Goal: Transaction & Acquisition: Purchase product/service

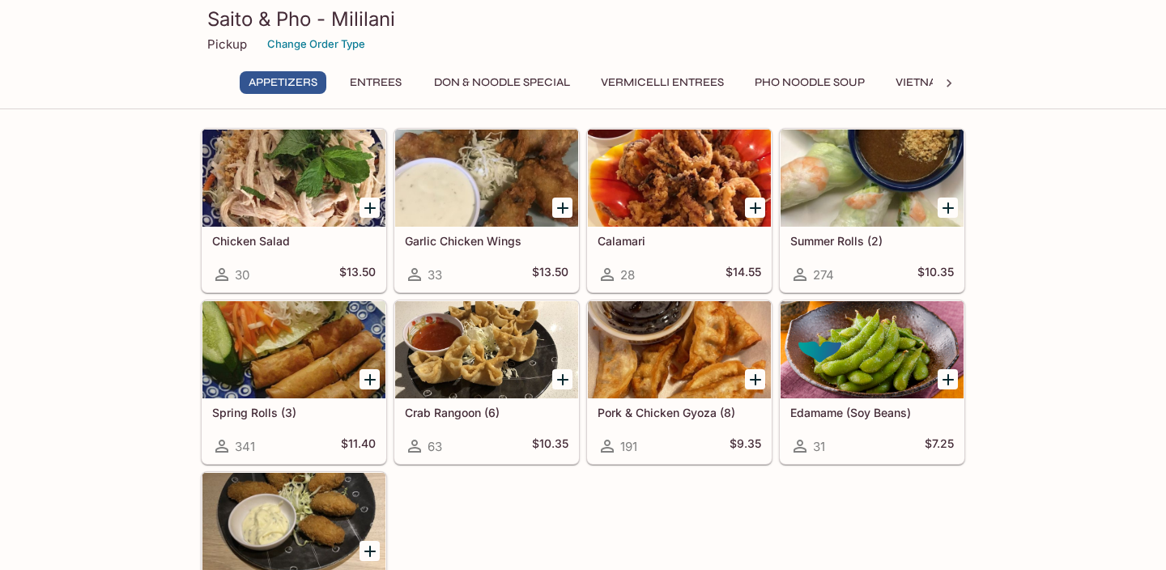
scroll to position [138, 0]
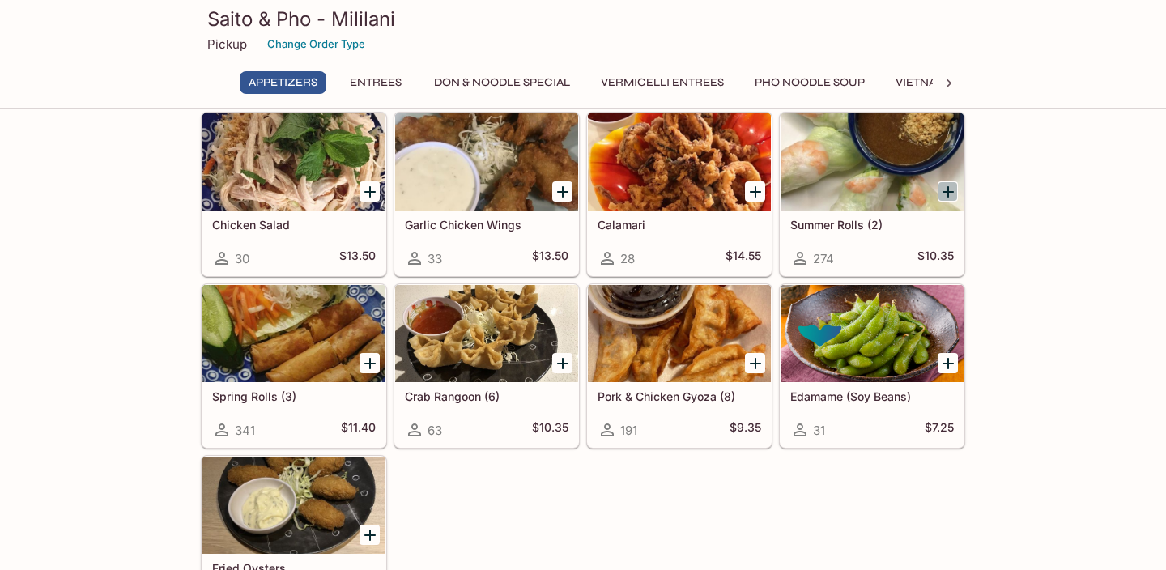
click at [949, 196] on icon "Add Summer Rolls (2)" at bounding box center [948, 191] width 19 height 19
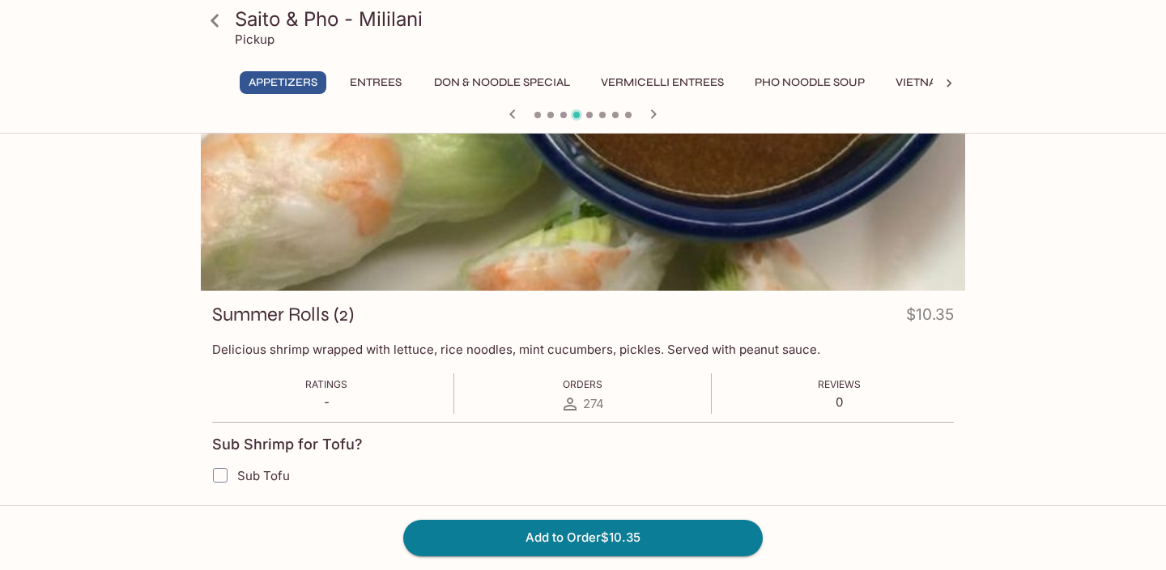
scroll to position [140, 0]
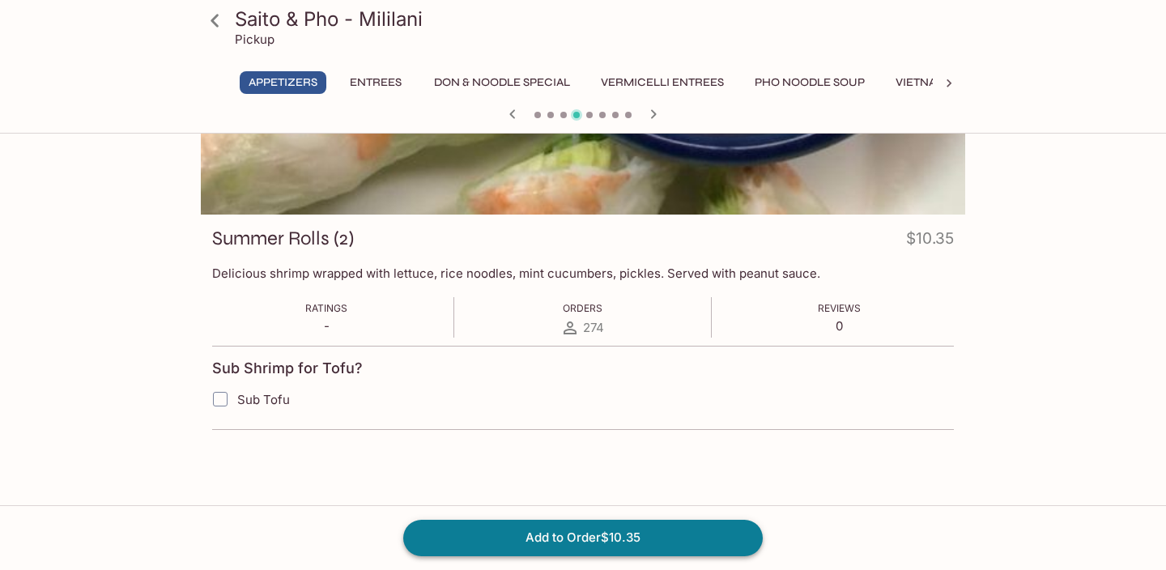
click at [575, 531] on button "Add to Order $10.35" at bounding box center [583, 538] width 360 height 36
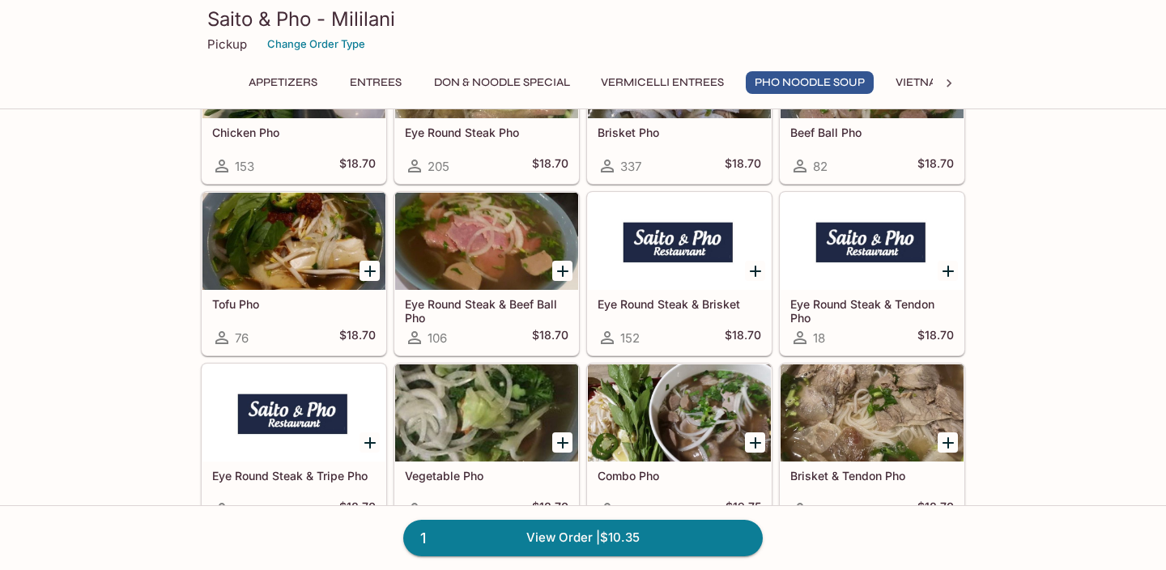
scroll to position [3585, 0]
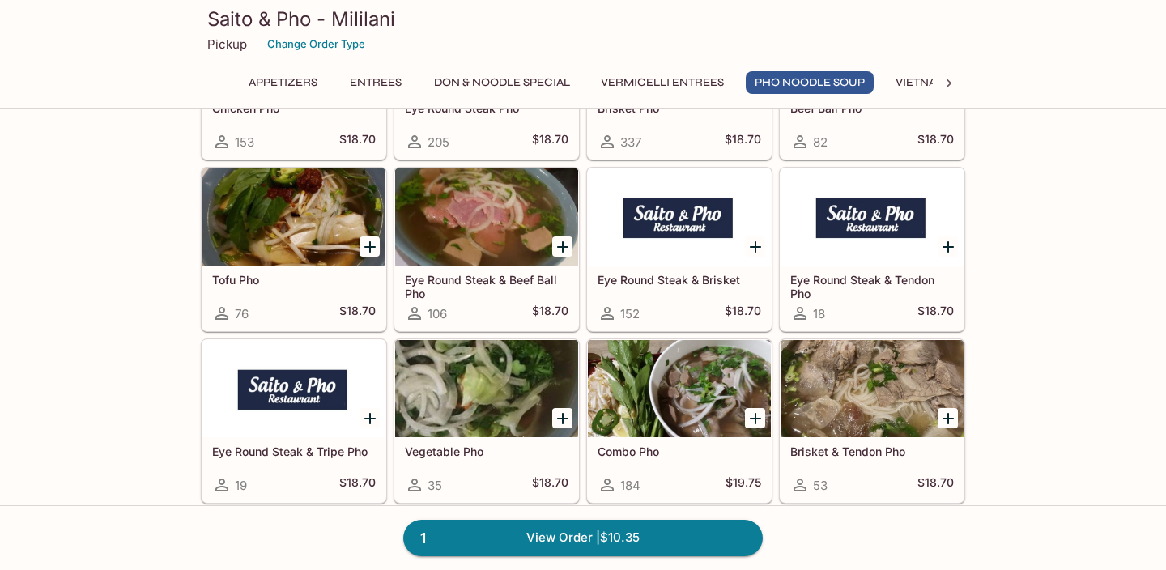
click at [560, 417] on icon "Add Vegetable Pho" at bounding box center [562, 418] width 19 height 19
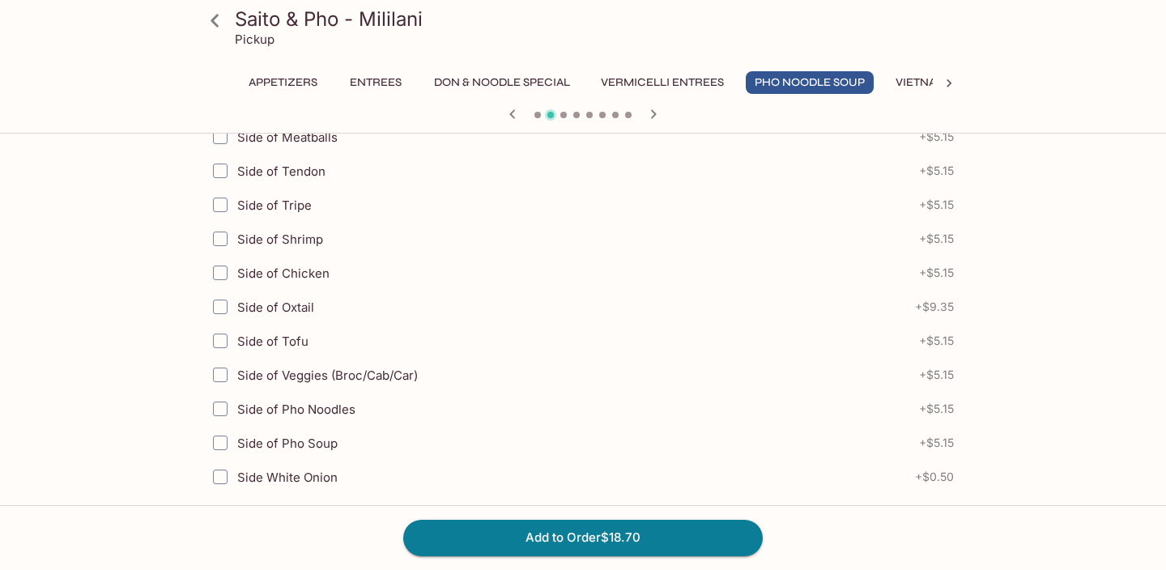
scroll to position [497, 0]
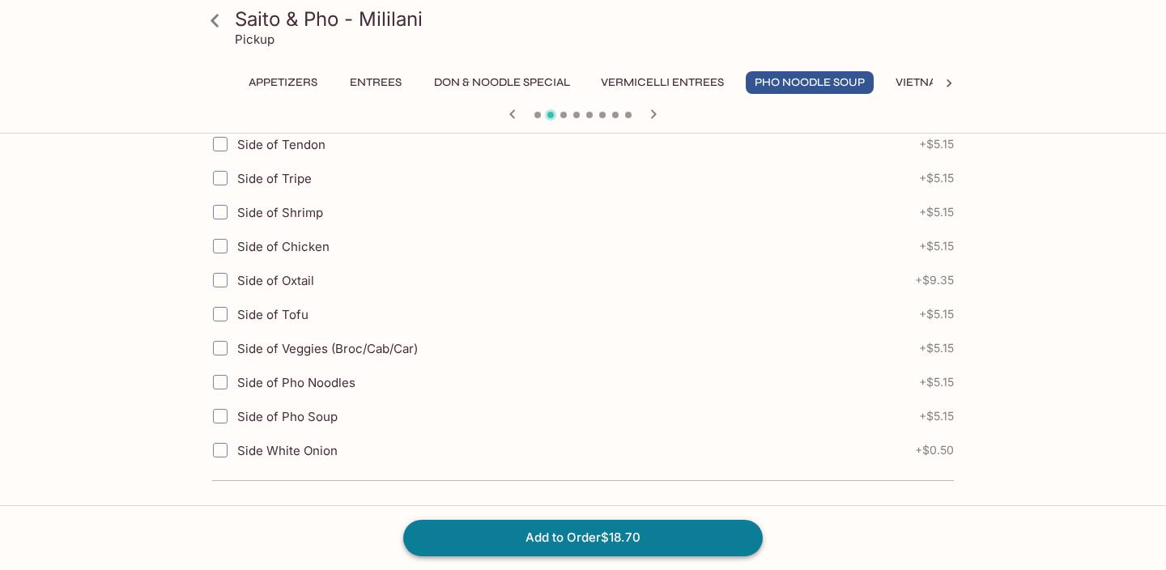
click at [584, 536] on button "Add to Order $18.70" at bounding box center [583, 538] width 360 height 36
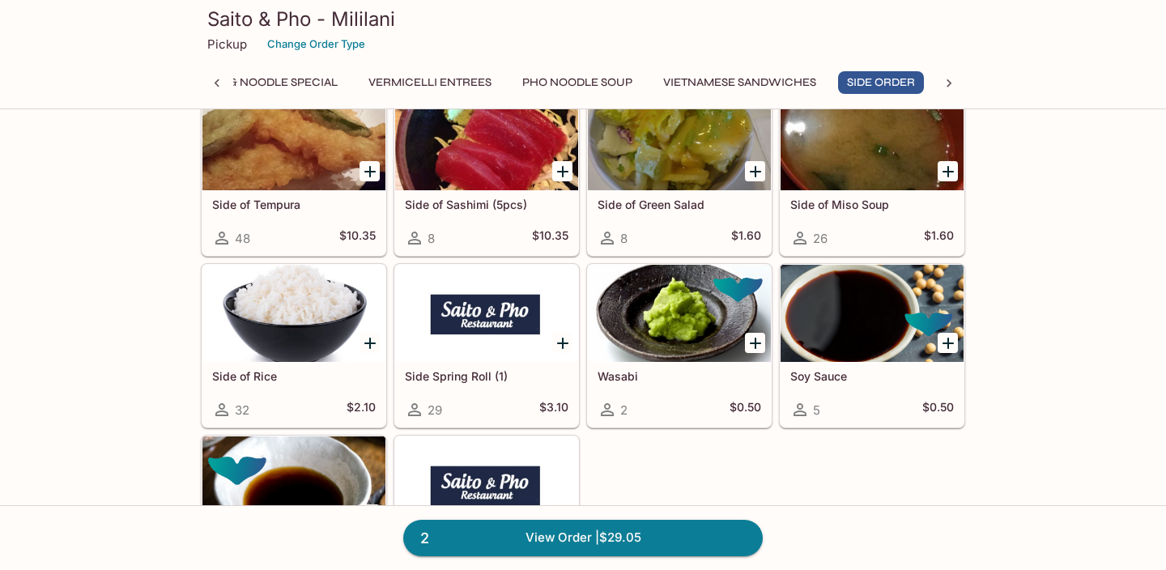
scroll to position [5156, 0]
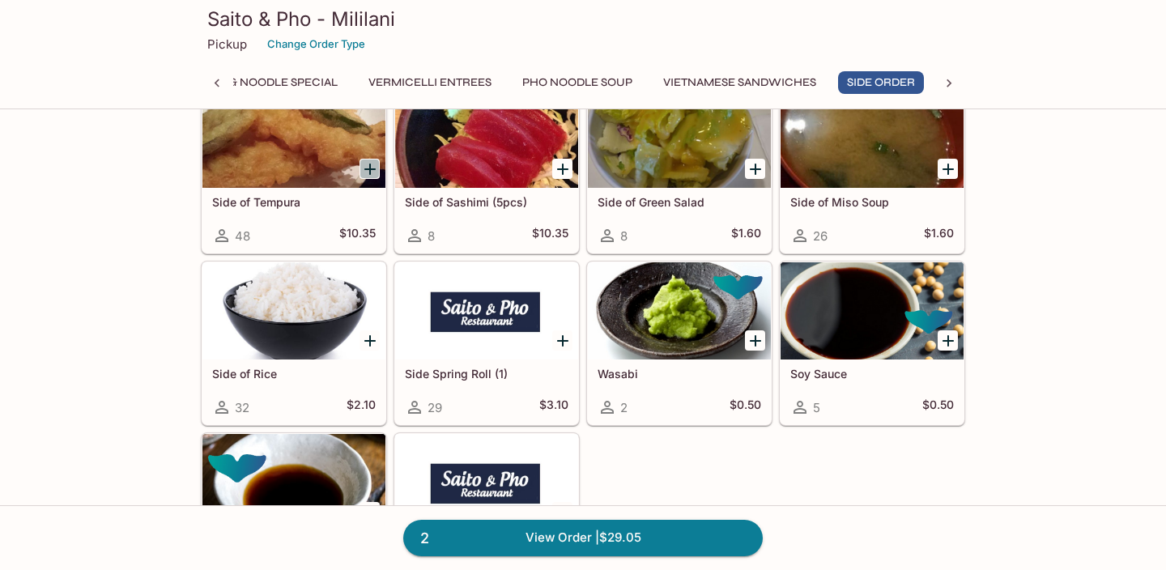
click at [372, 169] on icon "Add Side of Tempura" at bounding box center [369, 169] width 19 height 19
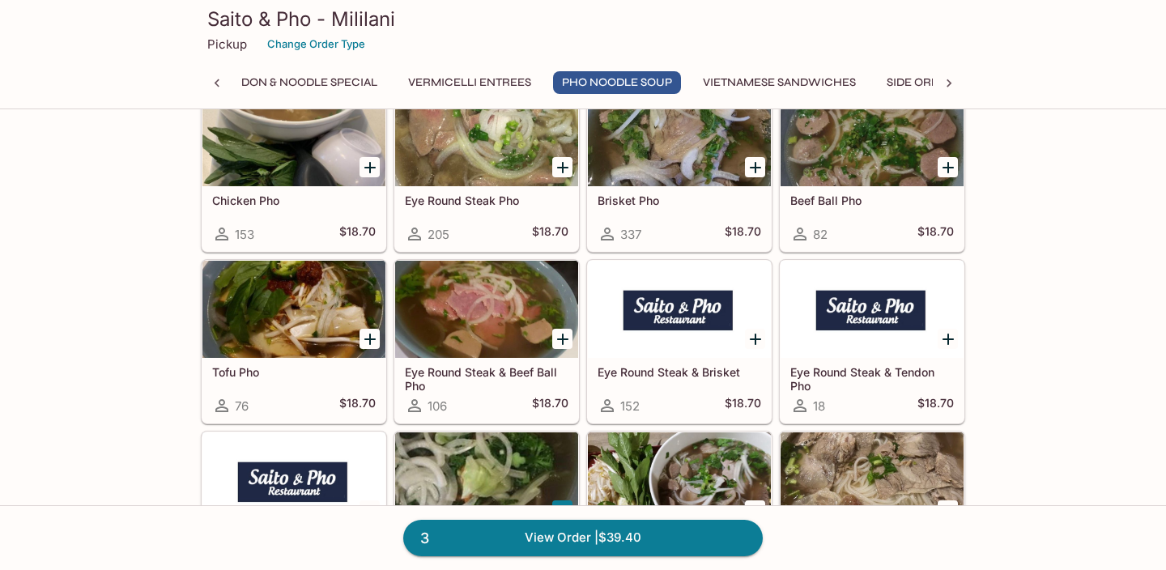
scroll to position [3495, 0]
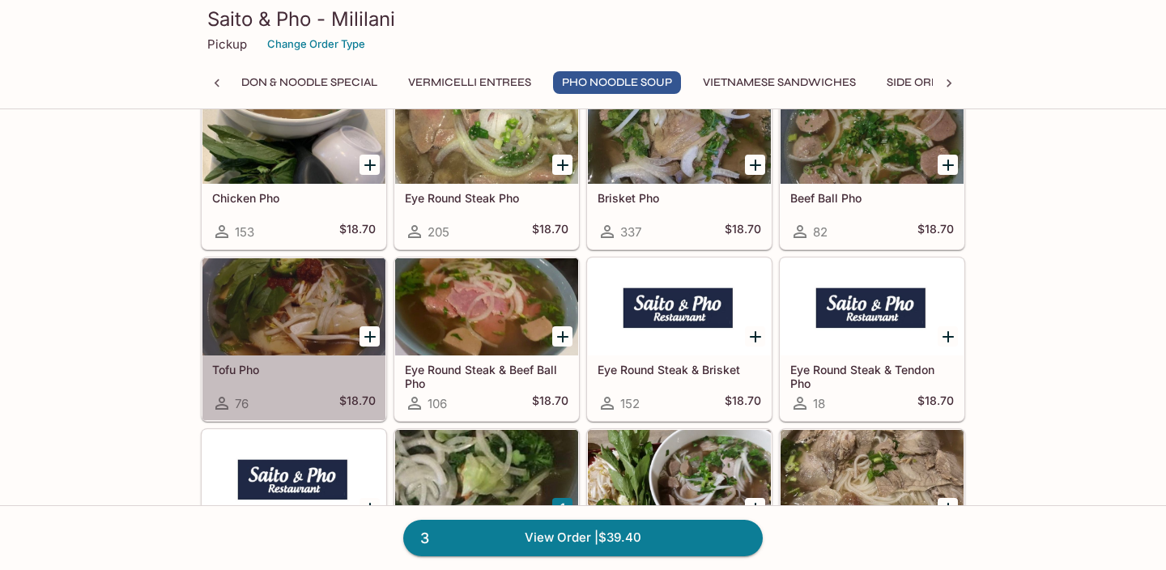
click at [309, 300] on div at bounding box center [293, 306] width 183 height 97
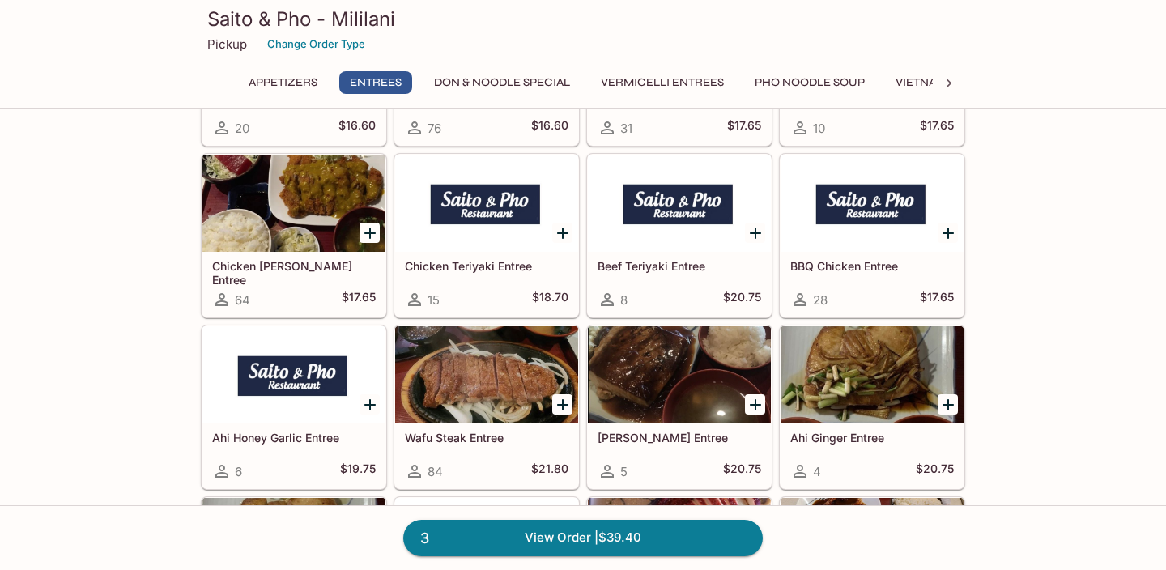
scroll to position [1017, 0]
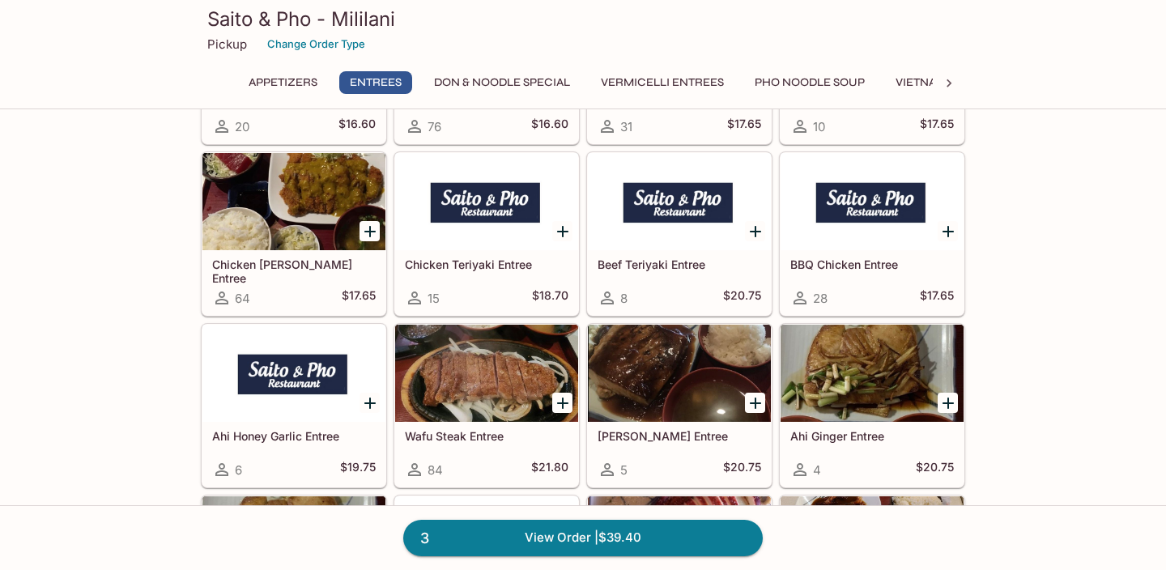
click at [639, 185] on div at bounding box center [679, 201] width 183 height 97
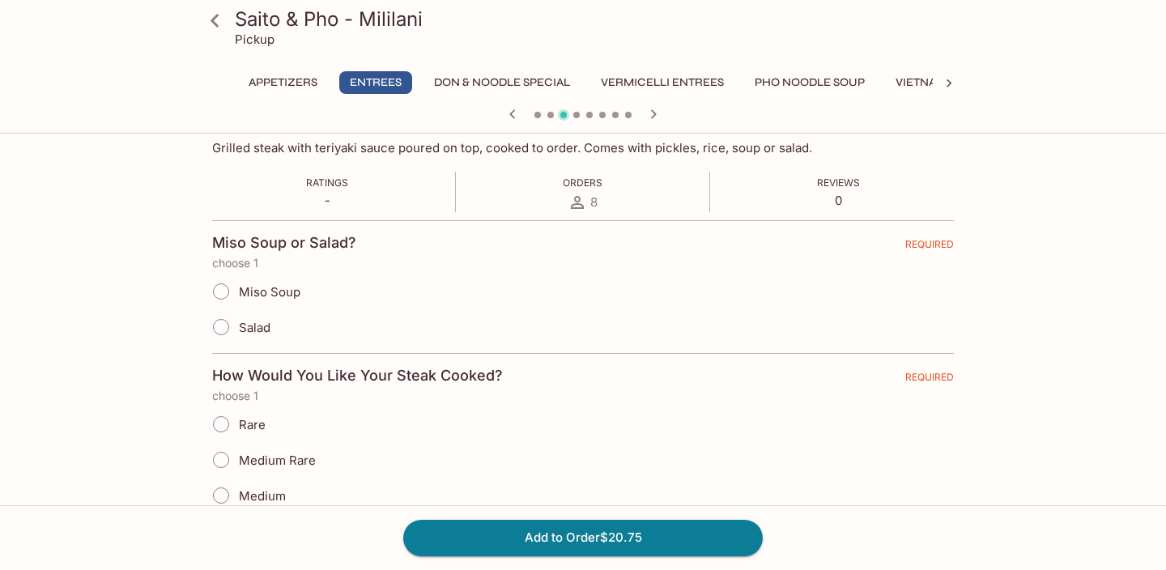
scroll to position [275, 0]
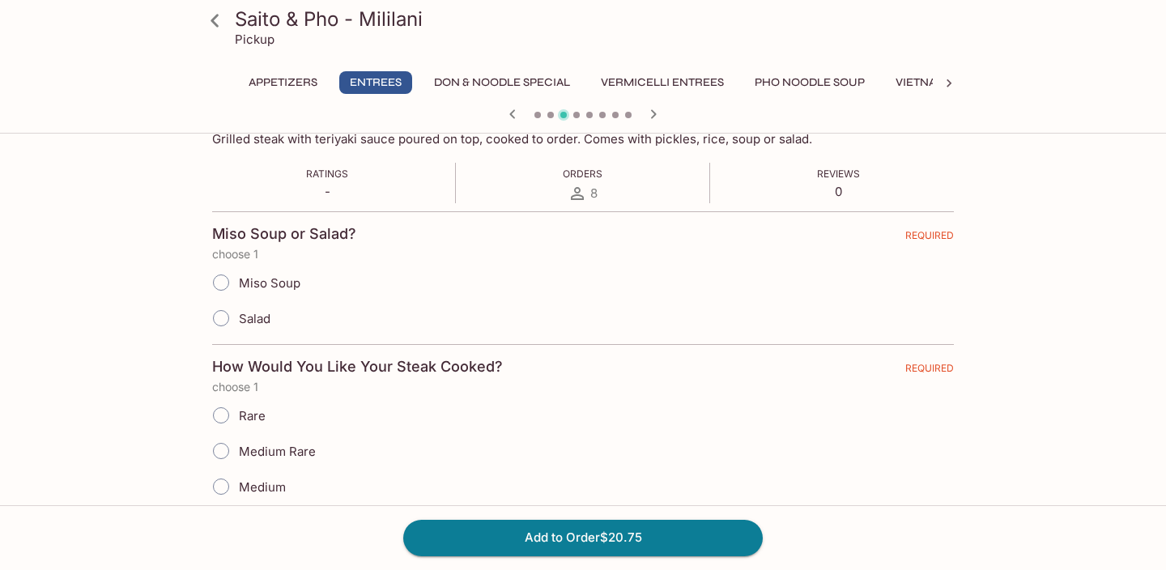
click at [284, 288] on span "Miso Soup" at bounding box center [270, 282] width 62 height 15
click at [238, 288] on input "Miso Soup" at bounding box center [221, 283] width 34 height 34
radio input "true"
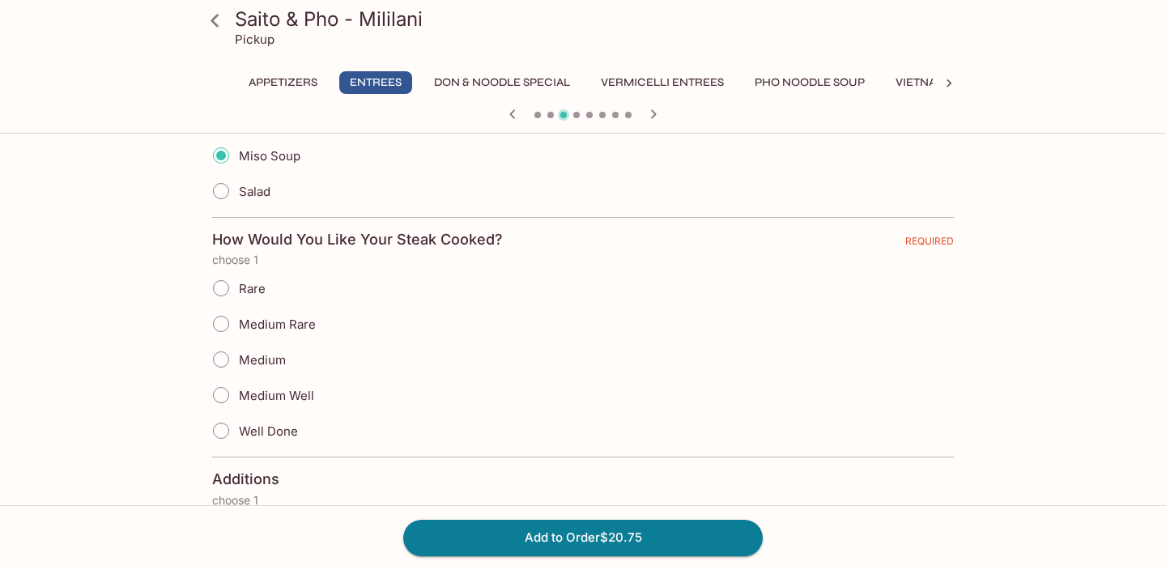
scroll to position [410, 0]
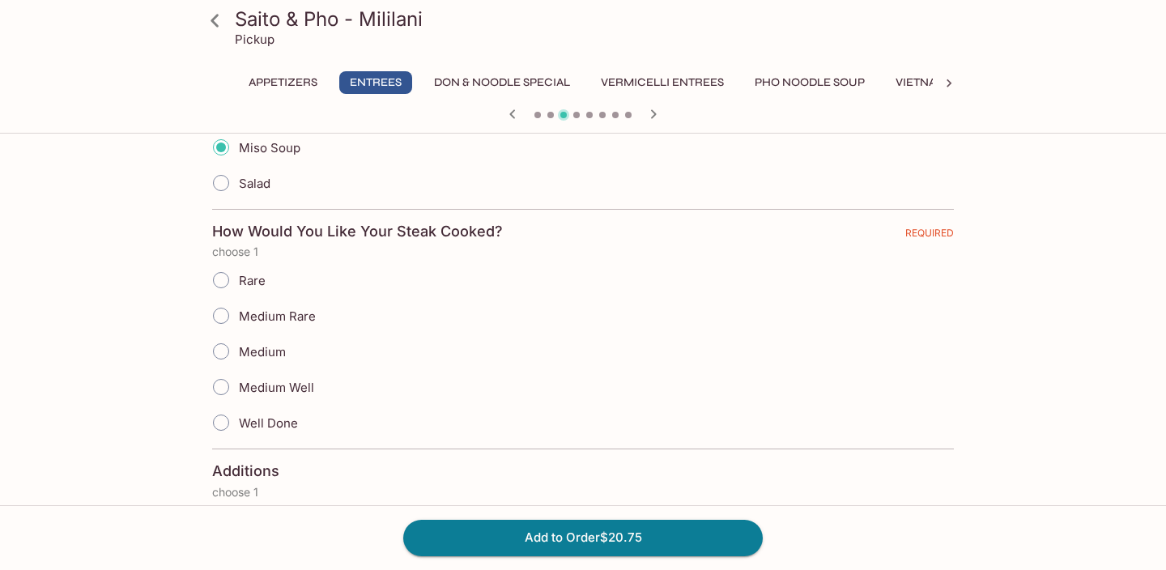
click at [265, 349] on span "Medium" at bounding box center [262, 351] width 47 height 15
click at [238, 349] on input "Medium" at bounding box center [221, 352] width 34 height 34
radio input "true"
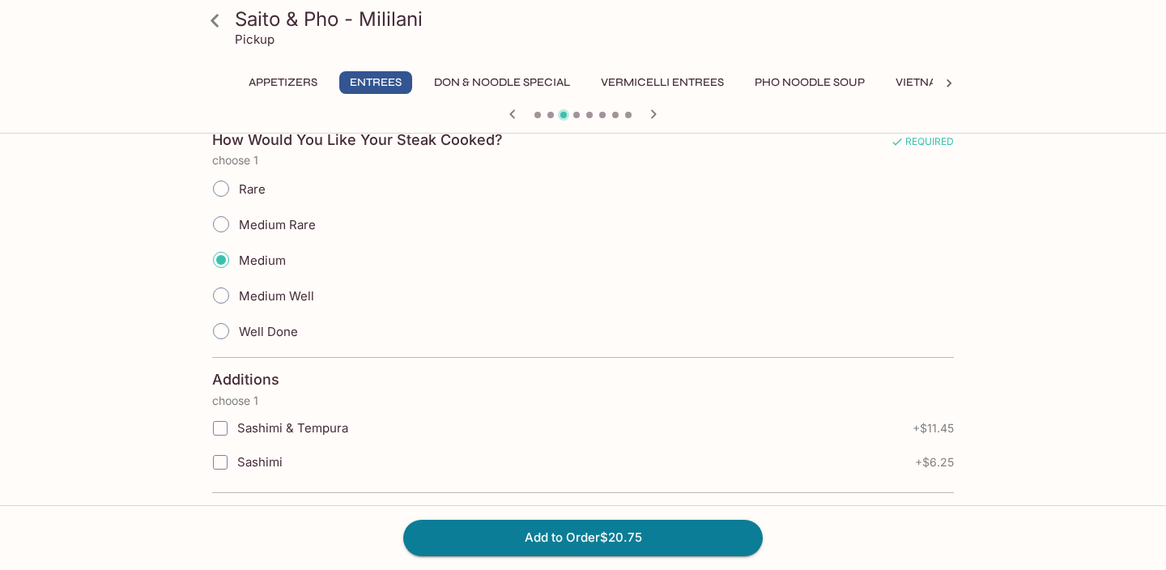
scroll to position [513, 0]
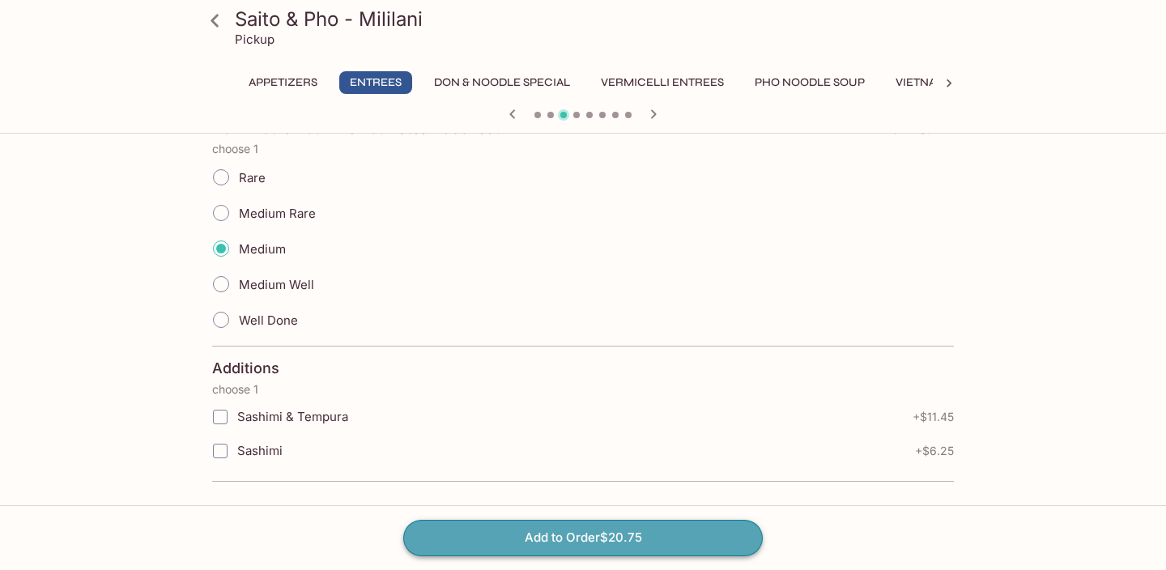
click at [470, 532] on button "Add to Order $20.75" at bounding box center [583, 538] width 360 height 36
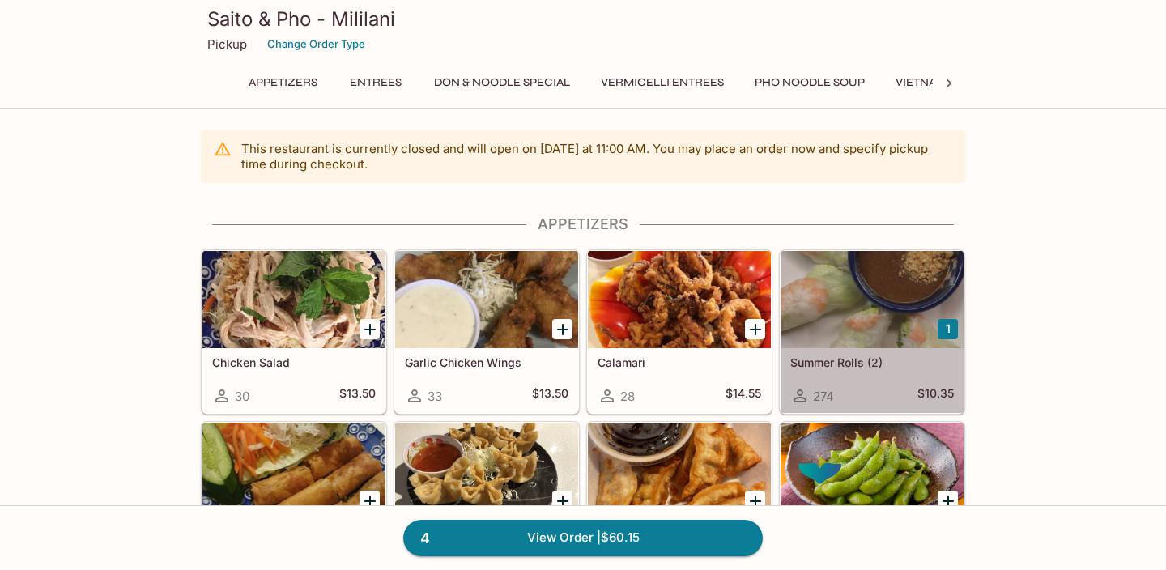
click at [883, 293] on div at bounding box center [872, 299] width 183 height 97
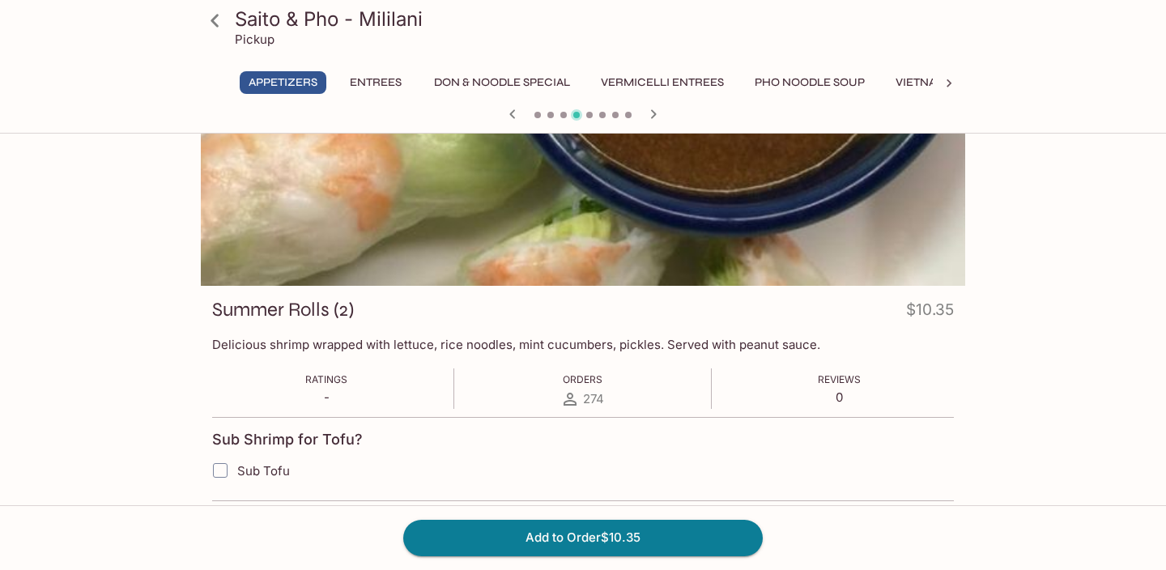
scroll to position [70, 0]
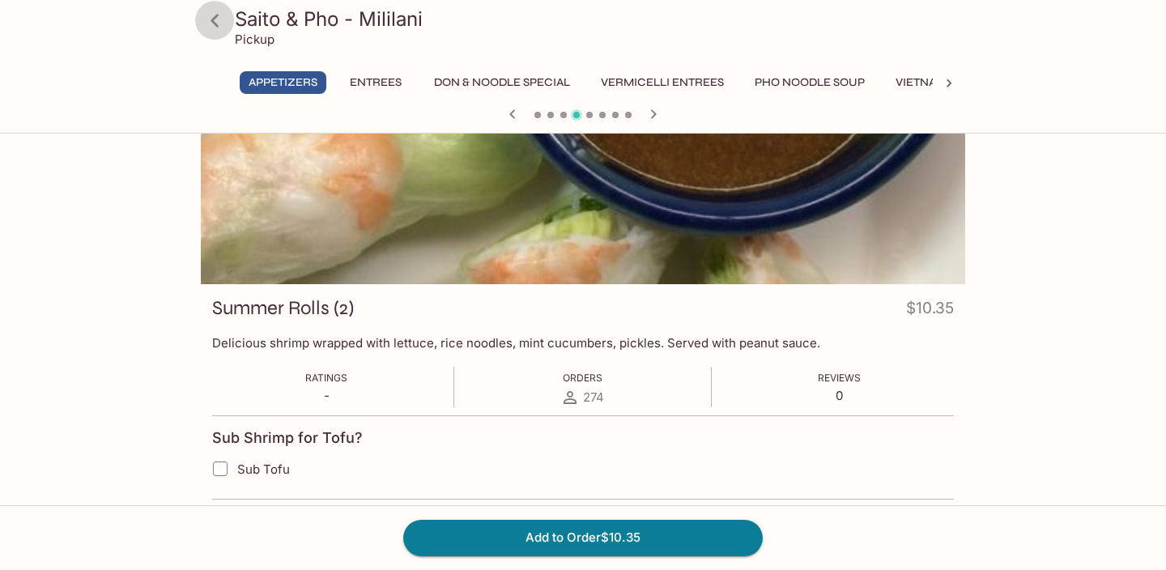
click at [215, 23] on icon at bounding box center [215, 20] width 8 height 13
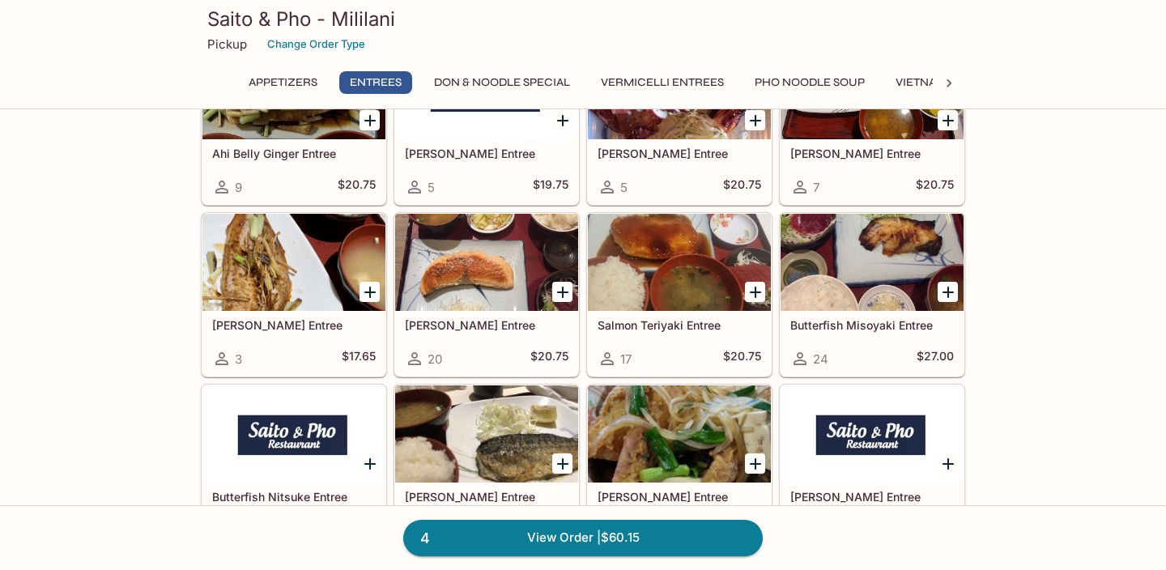
scroll to position [1473, 0]
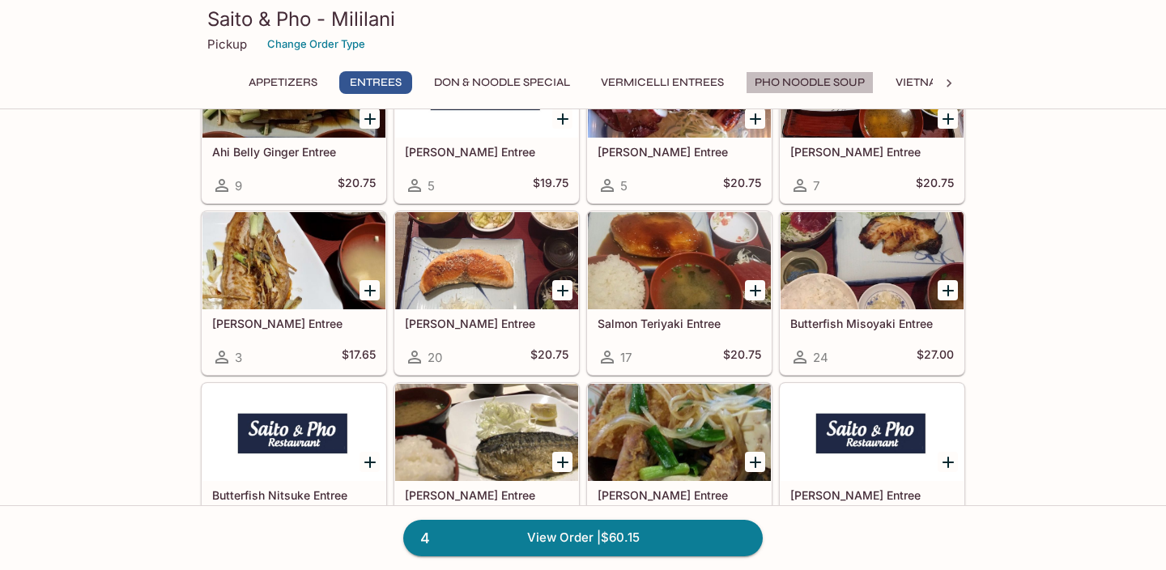
click at [809, 85] on button "Pho Noodle Soup" at bounding box center [810, 82] width 128 height 23
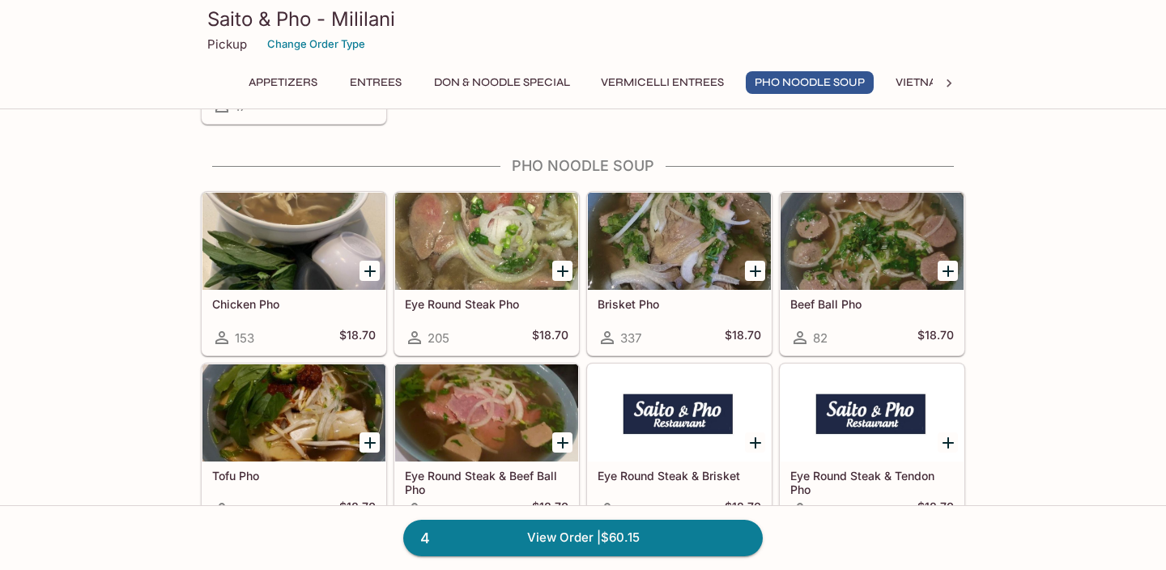
scroll to position [3408, 0]
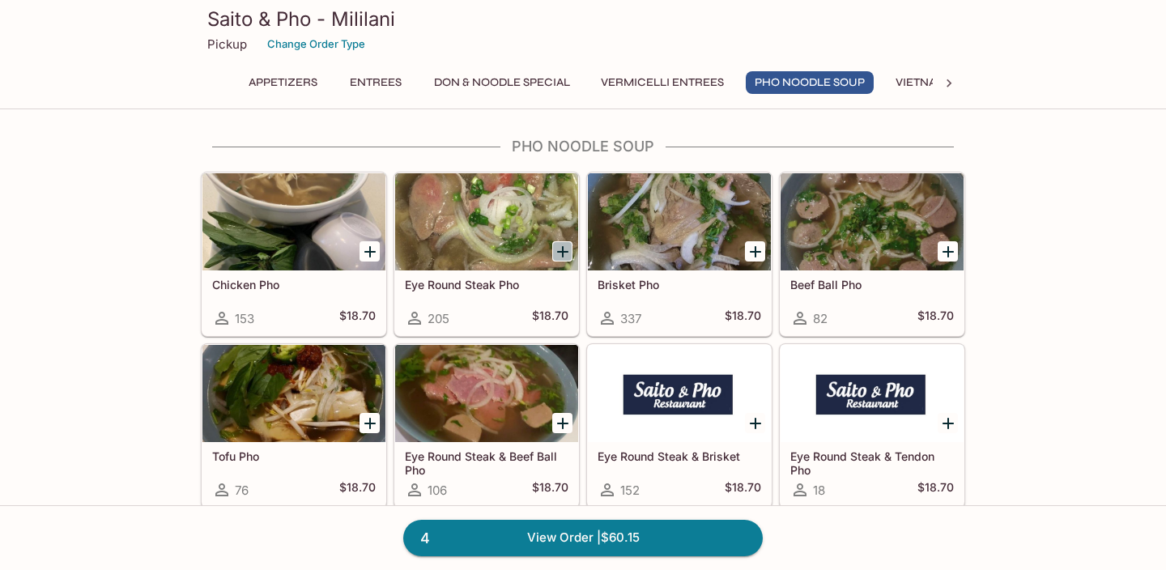
click at [565, 249] on icon "Add Eye Round Steak Pho" at bounding box center [562, 251] width 19 height 19
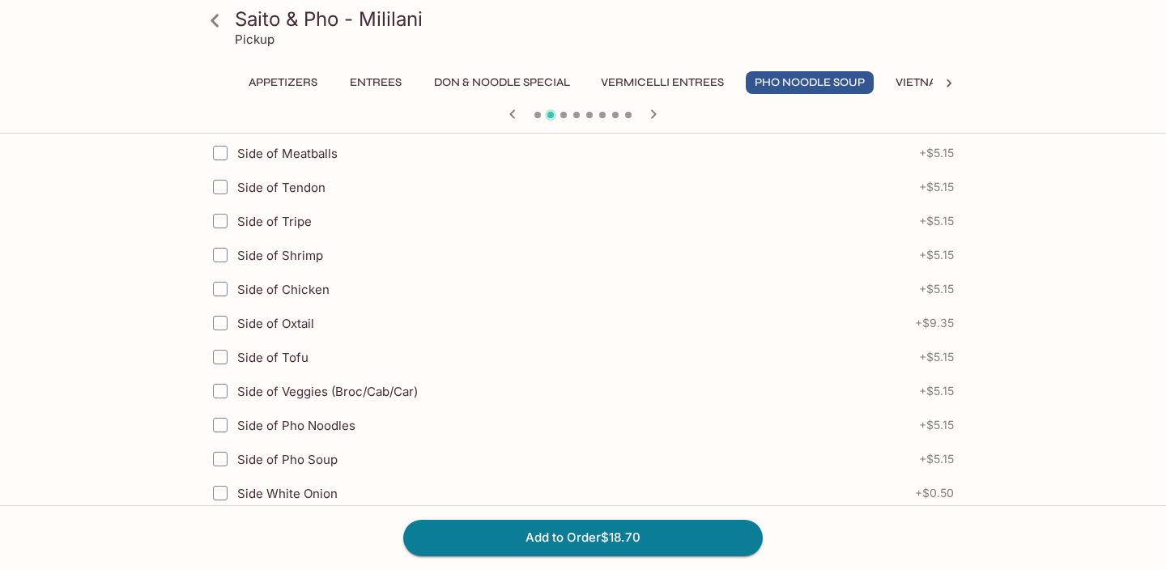
scroll to position [497, 0]
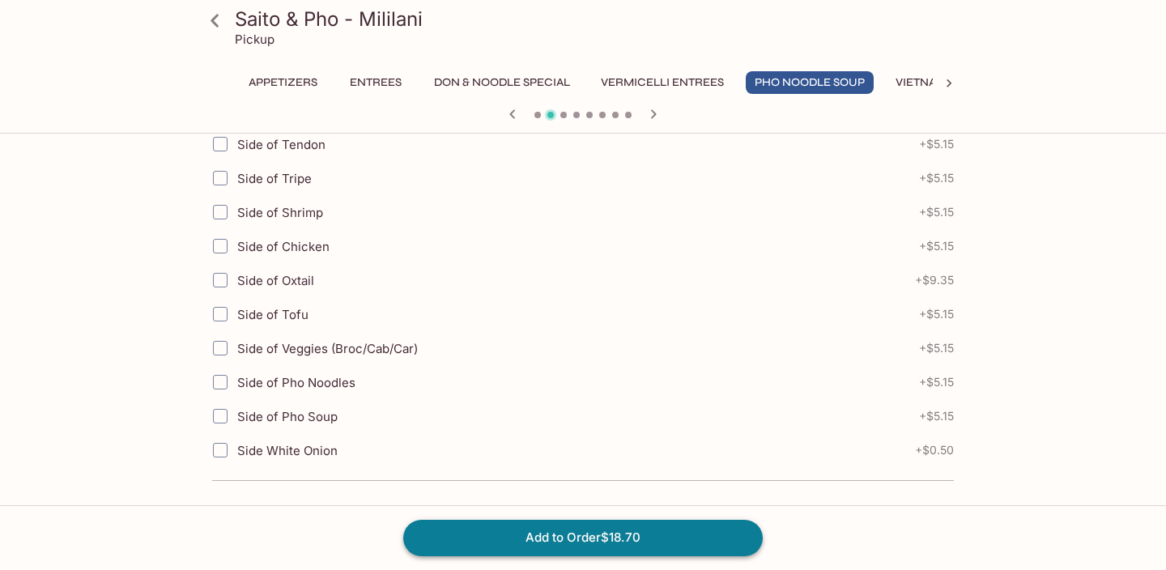
click at [644, 543] on button "Add to Order $18.70" at bounding box center [583, 538] width 360 height 36
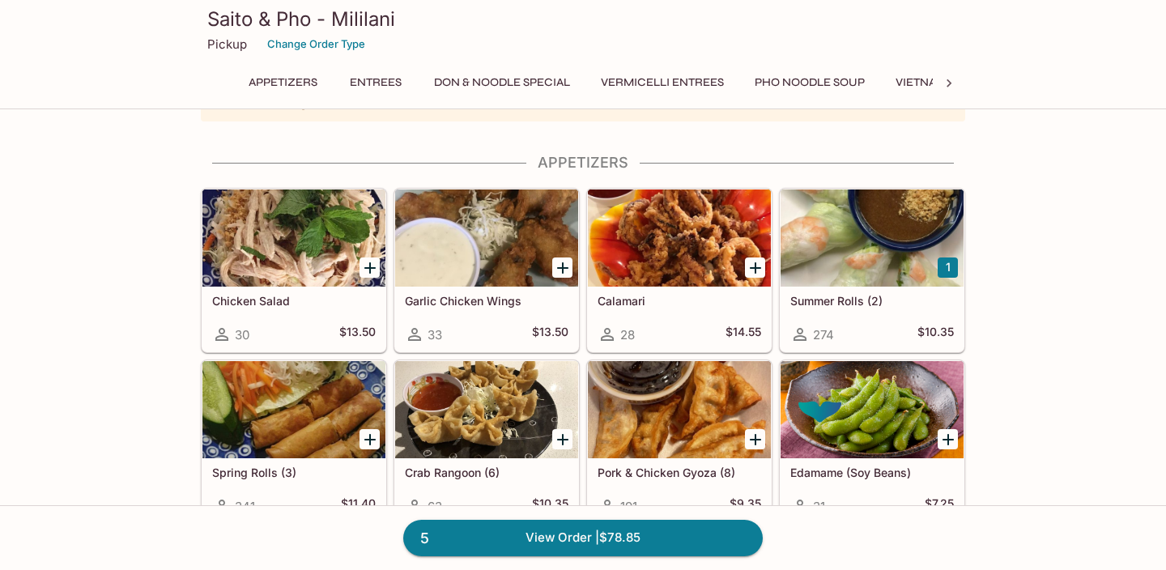
scroll to position [73, 0]
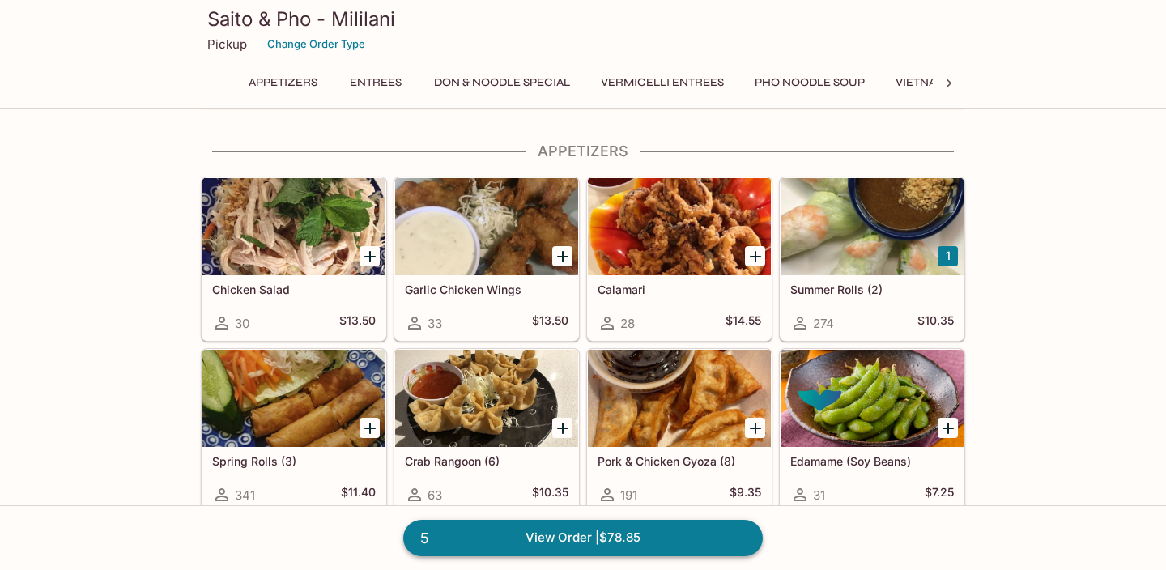
click at [666, 525] on link "5 View Order | $78.85" at bounding box center [583, 538] width 360 height 36
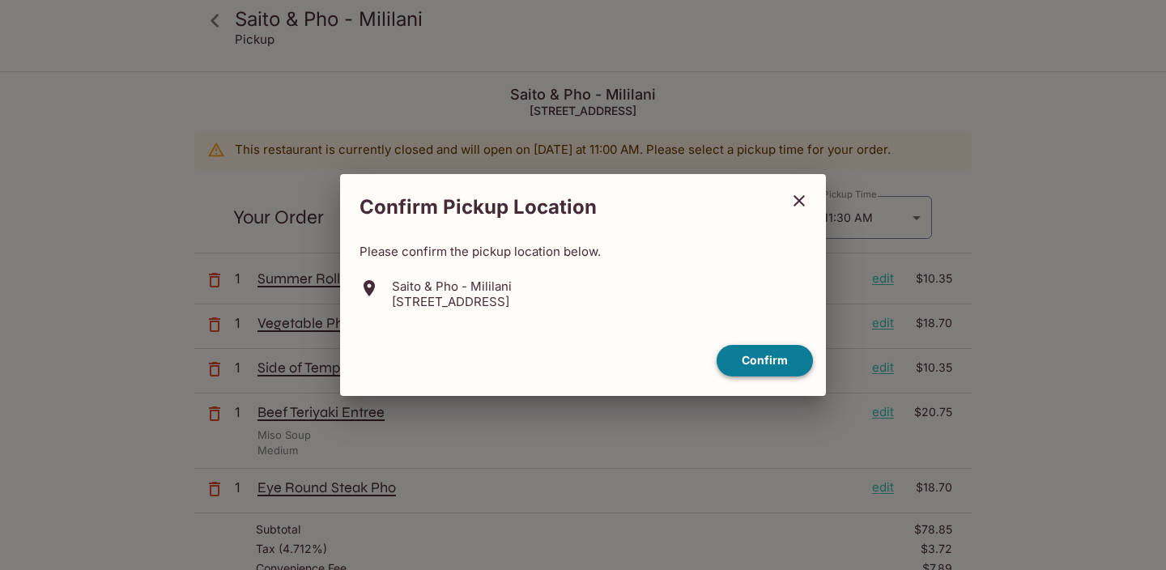
click at [786, 370] on button "Confirm" at bounding box center [765, 361] width 96 height 32
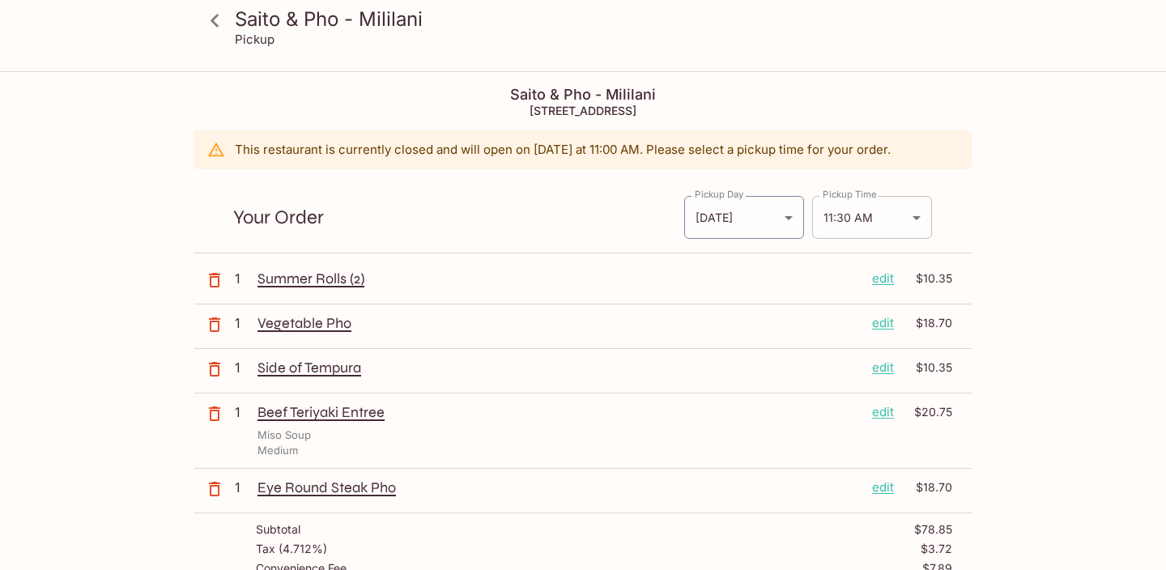
click at [872, 225] on body "Saito & Pho - Mililani Pickup Saito & Pho - [GEOGRAPHIC_DATA] [STREET_ADDRESS] …" at bounding box center [583, 358] width 1166 height 570
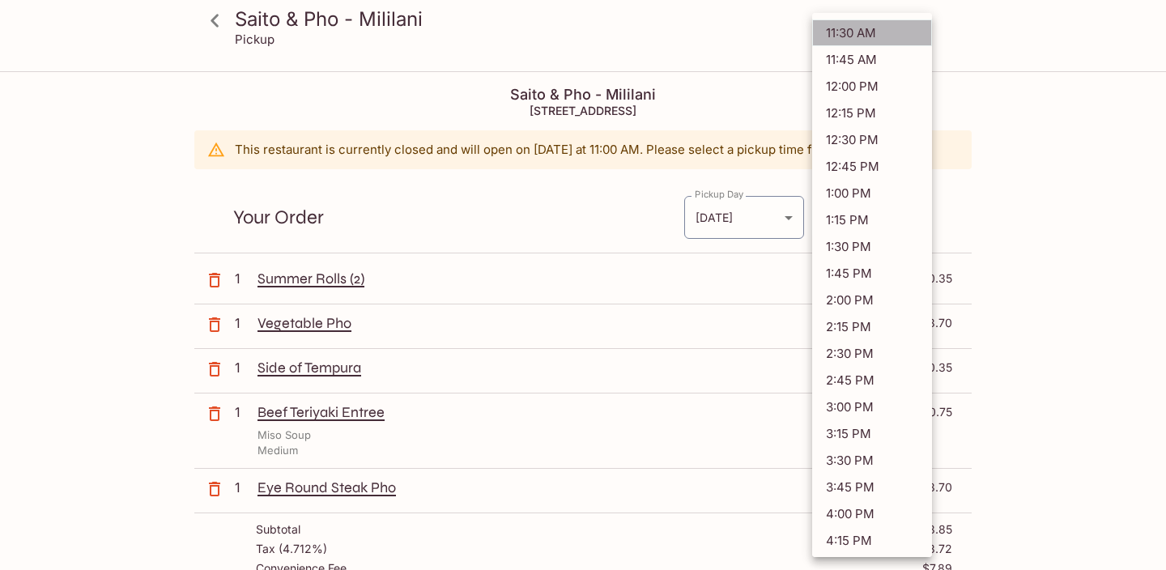
click at [886, 25] on li "11:30 AM" at bounding box center [872, 32] width 120 height 27
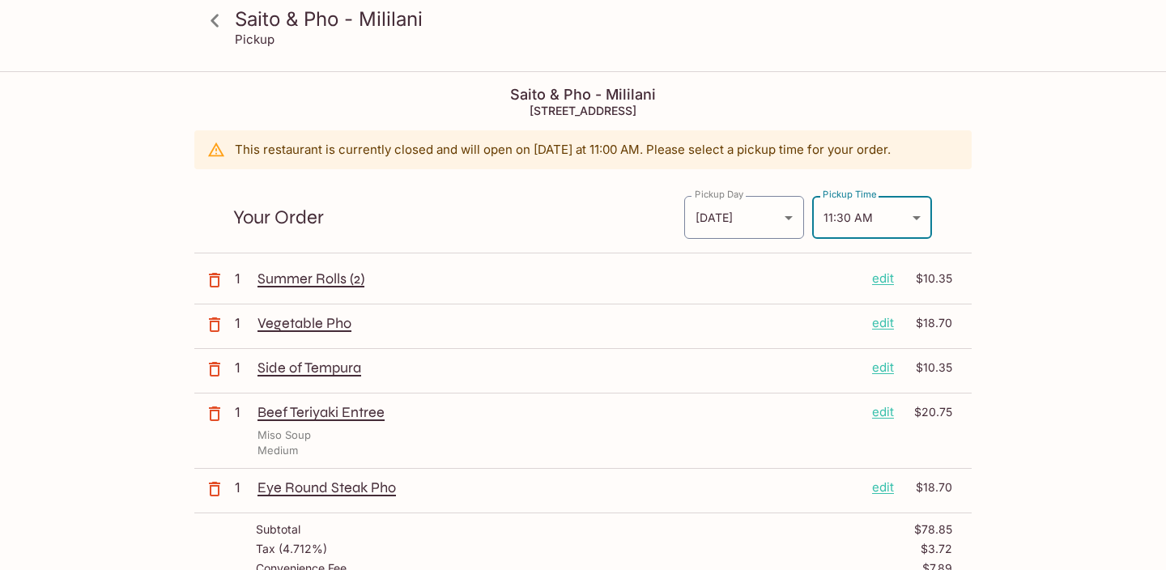
click at [956, 272] on div "1 Summer Rolls (2) edit $10.35" at bounding box center [583, 282] width 778 height 45
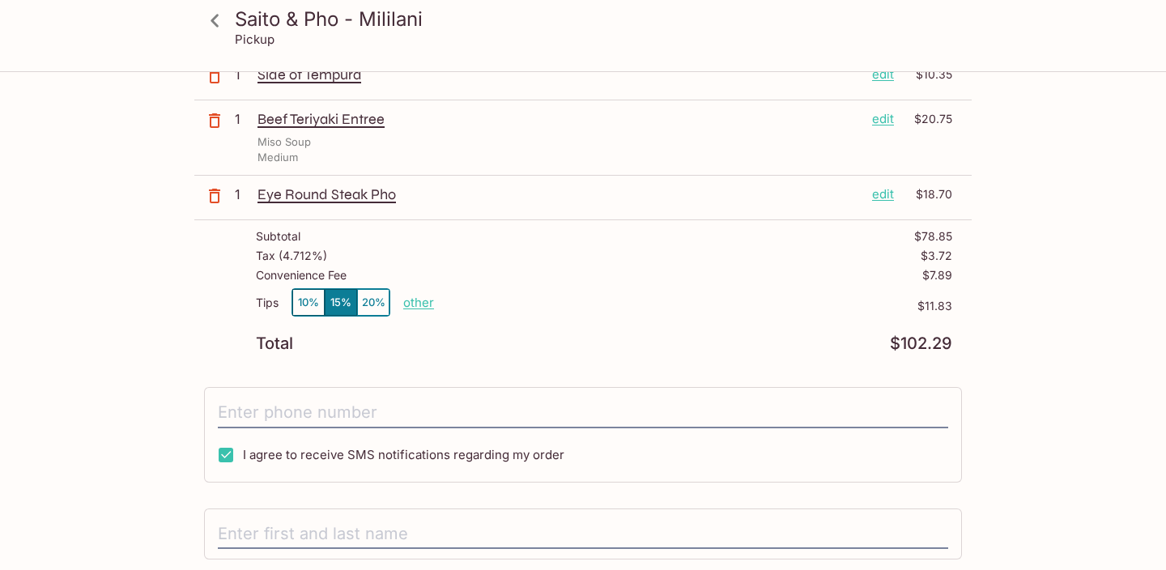
scroll to position [334, 0]
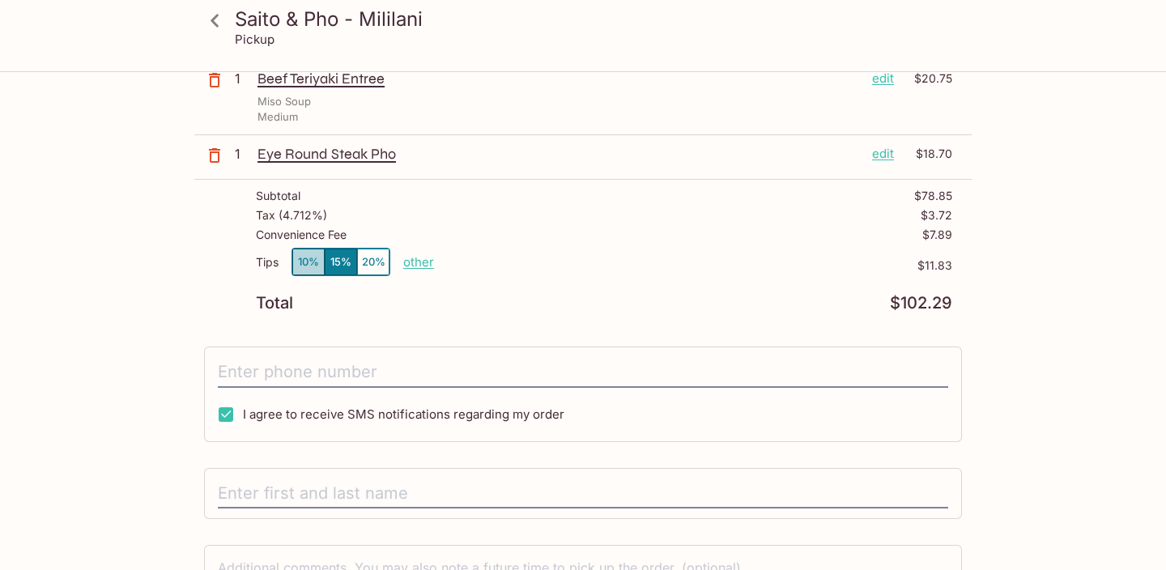
click at [310, 258] on button "10%" at bounding box center [308, 262] width 32 height 27
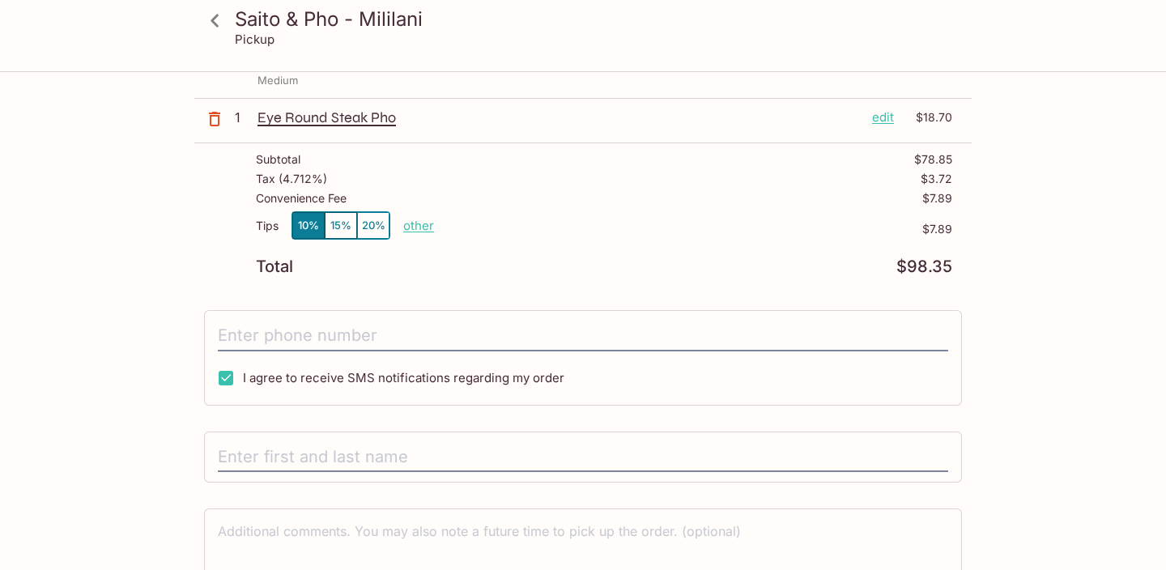
scroll to position [459, 0]
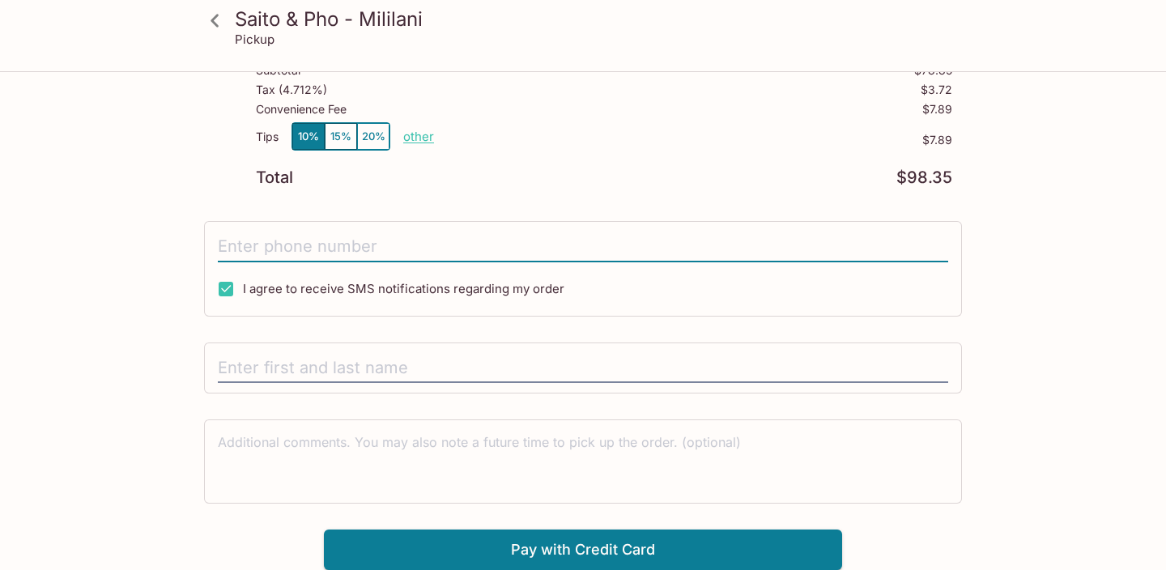
click at [417, 247] on input "tel" at bounding box center [583, 247] width 731 height 31
type input "[PHONE_NUMBER]"
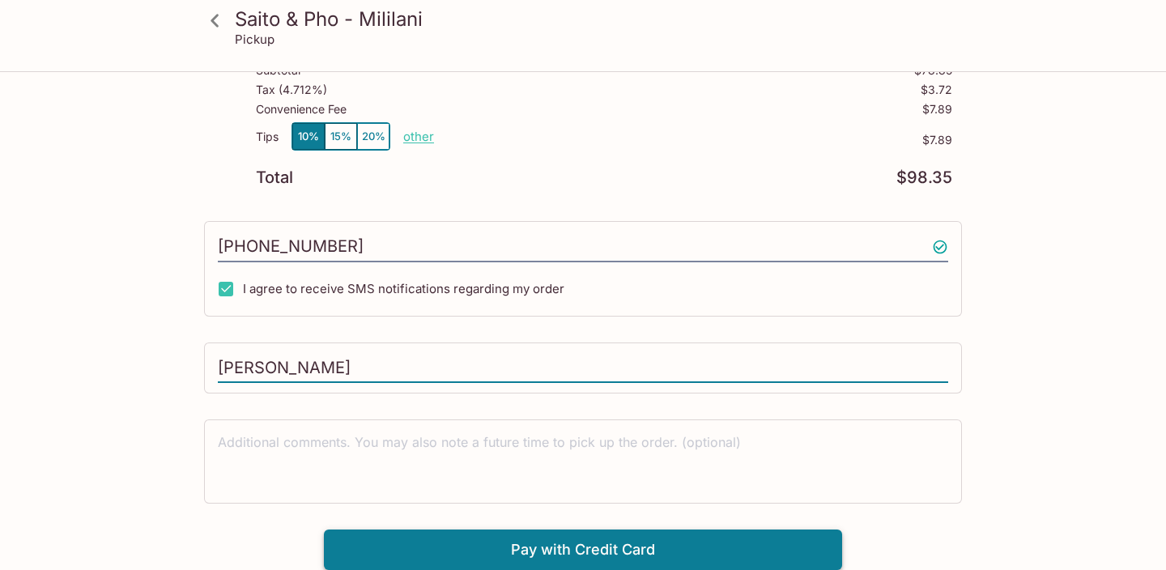
type input "[PERSON_NAME]"
click at [476, 545] on button "Pay with Credit Card" at bounding box center [583, 550] width 518 height 40
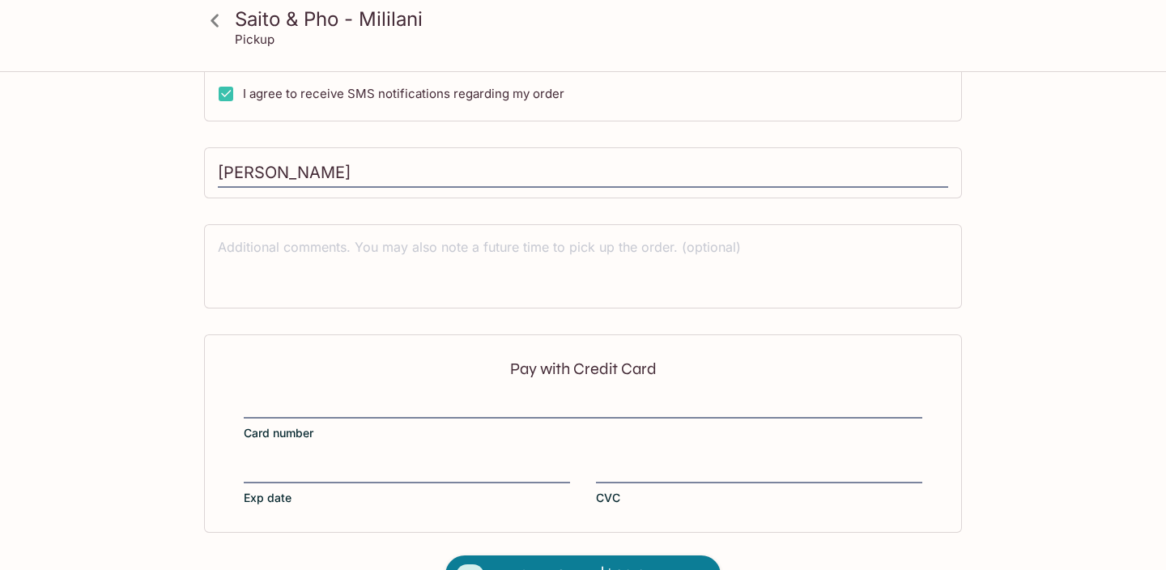
scroll to position [702, 0]
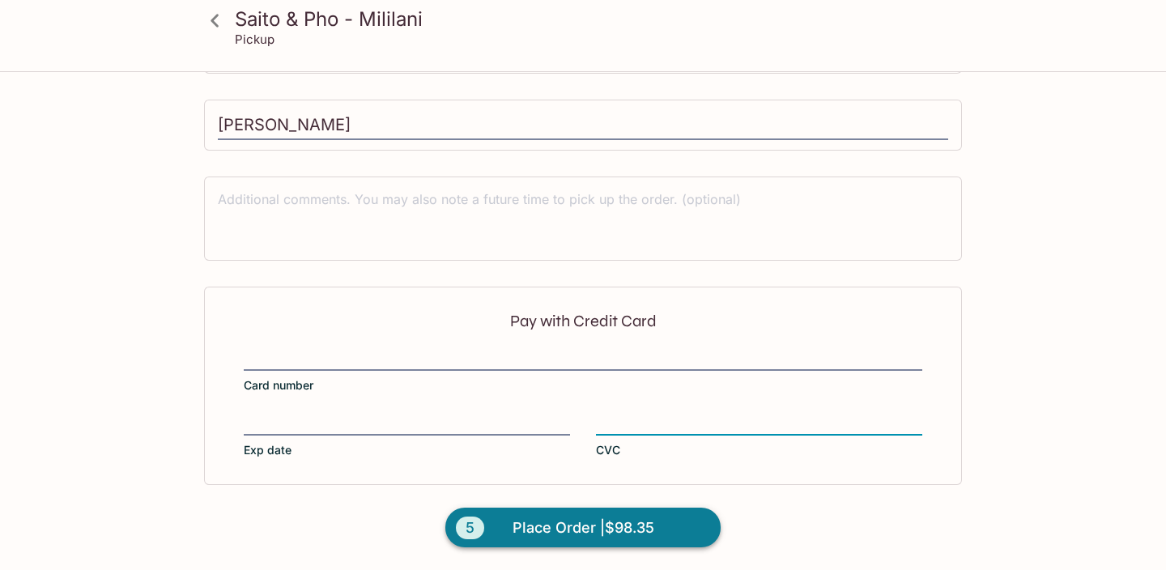
click at [552, 520] on span "Place Order | $98.35" at bounding box center [584, 528] width 142 height 26
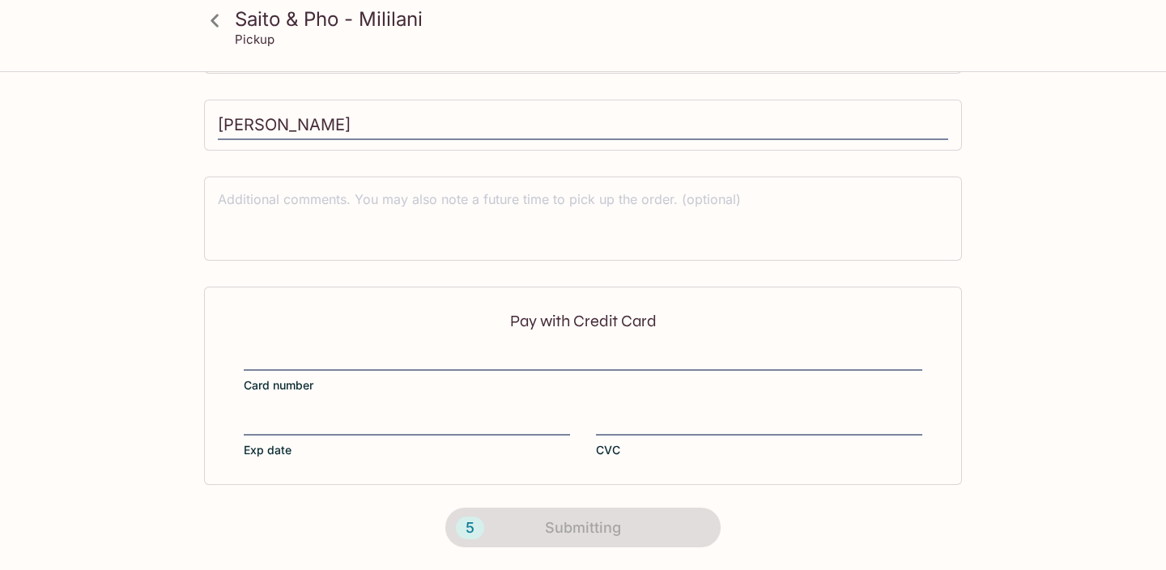
scroll to position [0, 0]
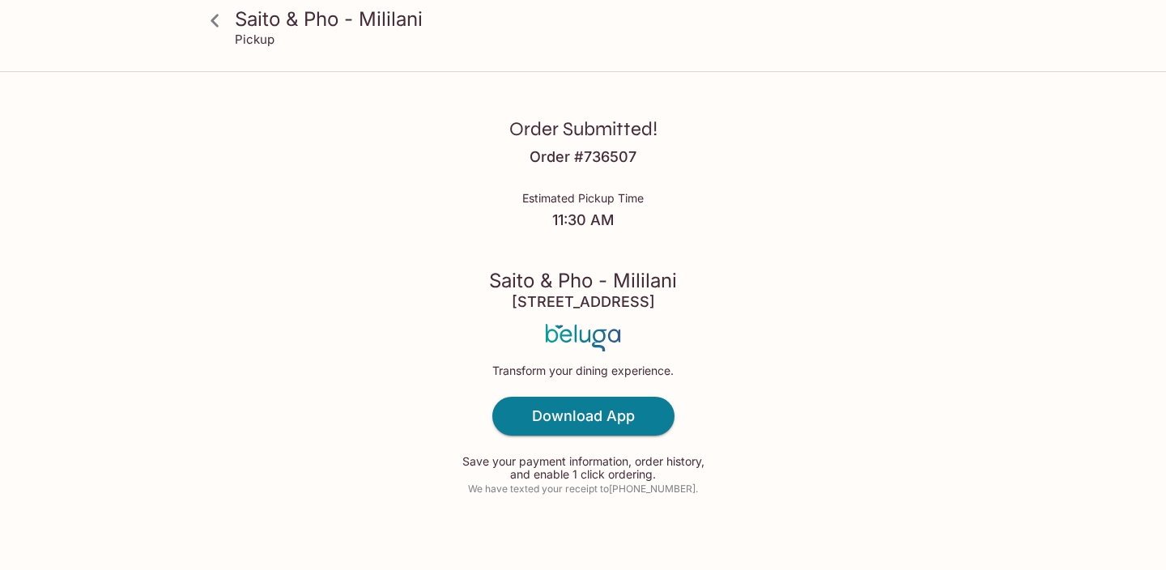
scroll to position [17, 0]
